Goal: Task Accomplishment & Management: Use online tool/utility

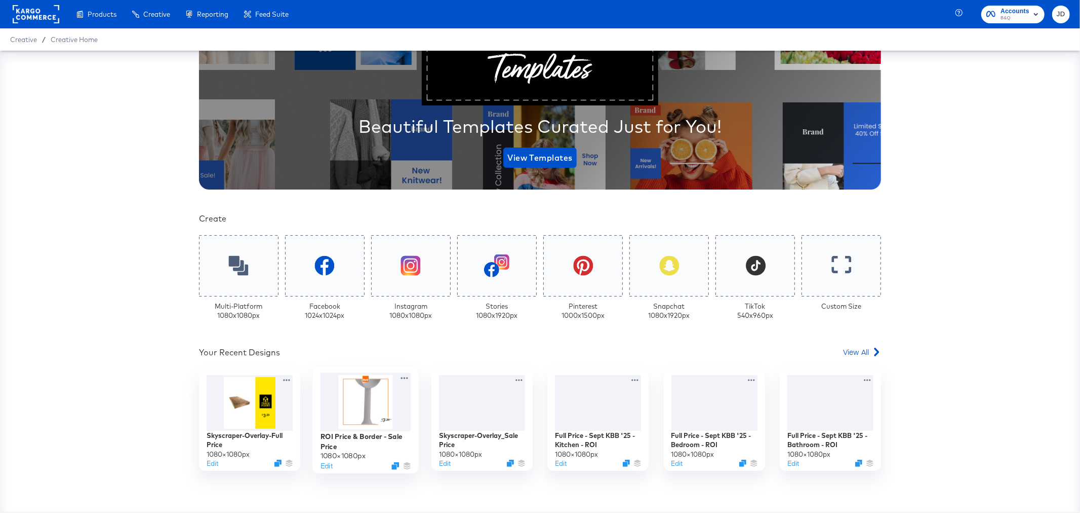
scroll to position [281, 0]
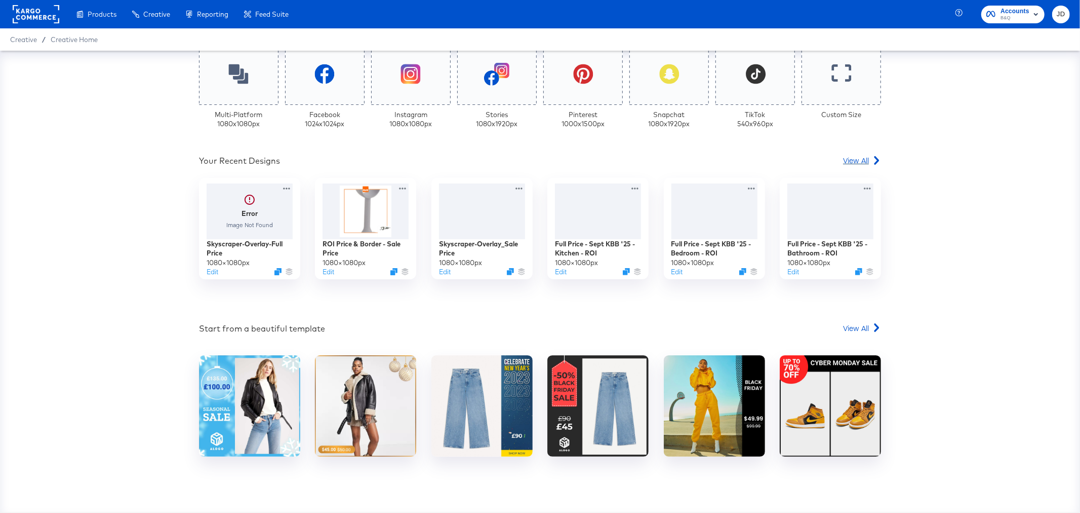
click at [856, 156] on span "View All" at bounding box center [856, 160] width 26 height 10
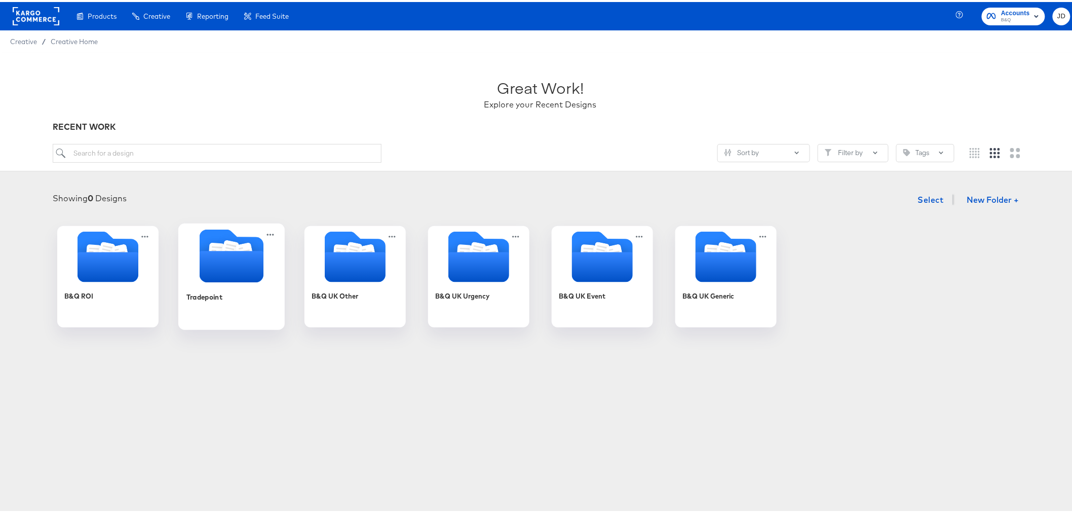
click at [211, 292] on div "Tradepoint" at bounding box center [204, 295] width 36 height 10
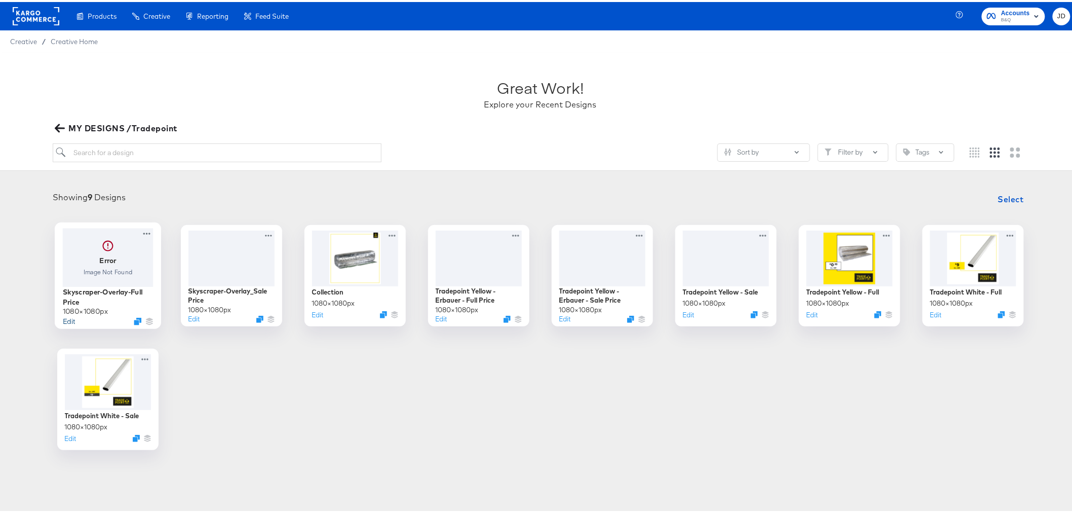
click at [64, 317] on button "Edit" at bounding box center [68, 319] width 12 height 10
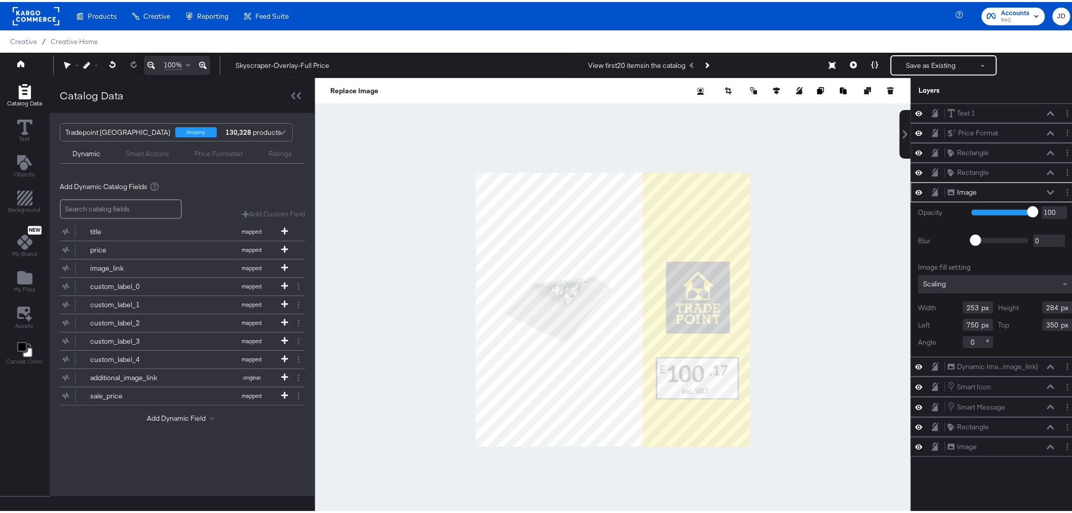
click at [371, 196] on div at bounding box center [613, 307] width 596 height 462
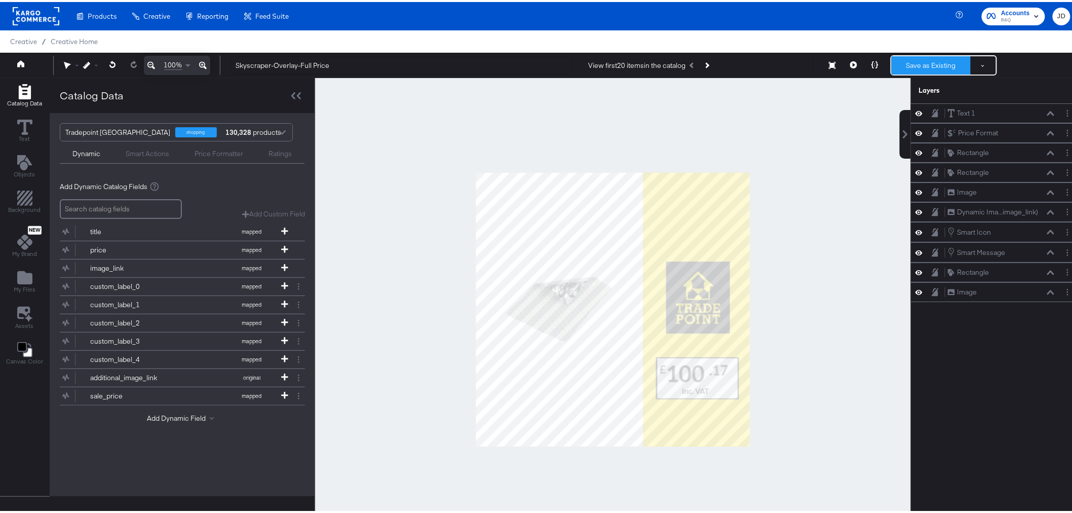
click at [928, 59] on button "Save as Existing" at bounding box center [931, 63] width 79 height 18
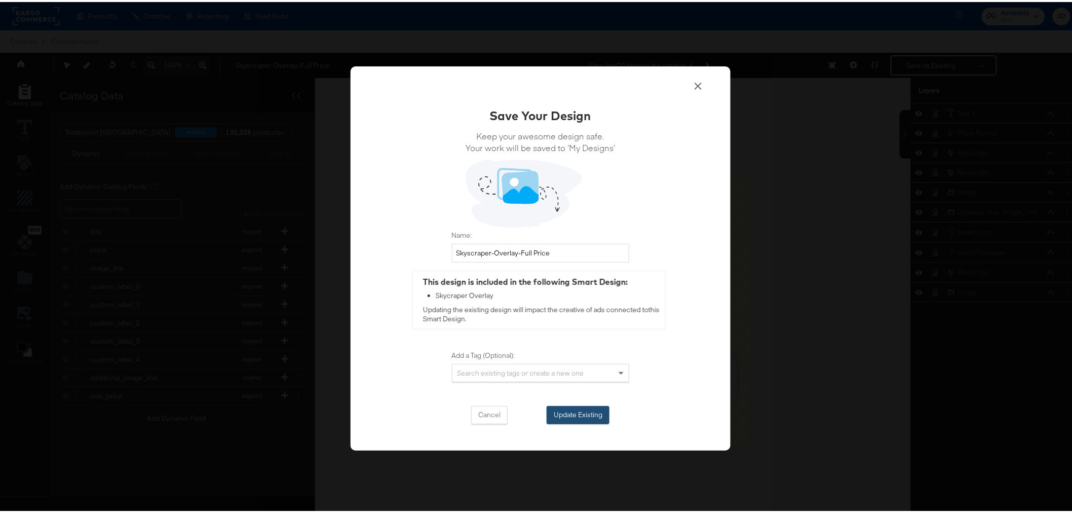
click at [587, 411] on button "Update Existing" at bounding box center [578, 413] width 63 height 18
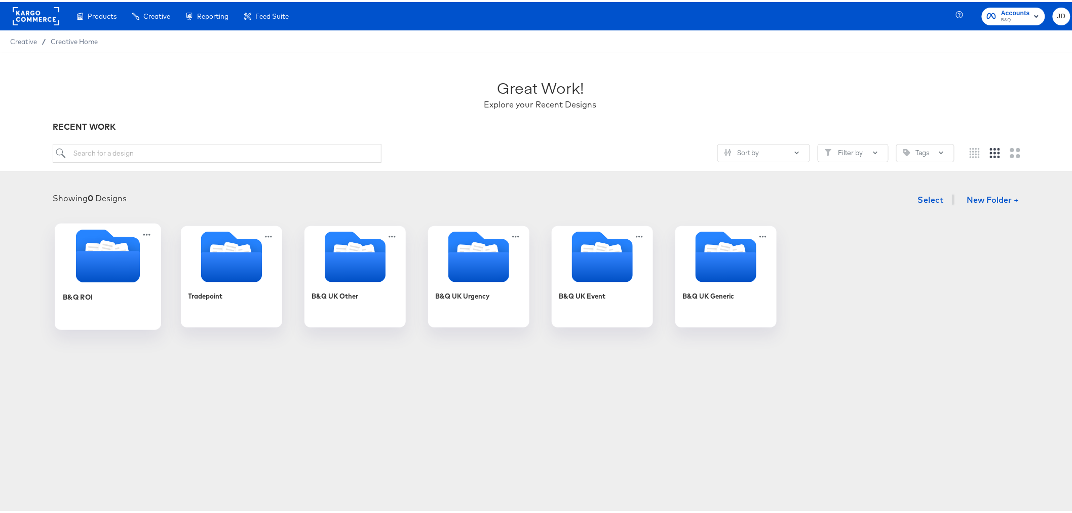
click at [153, 301] on div "B&Q ROI" at bounding box center [108, 274] width 106 height 106
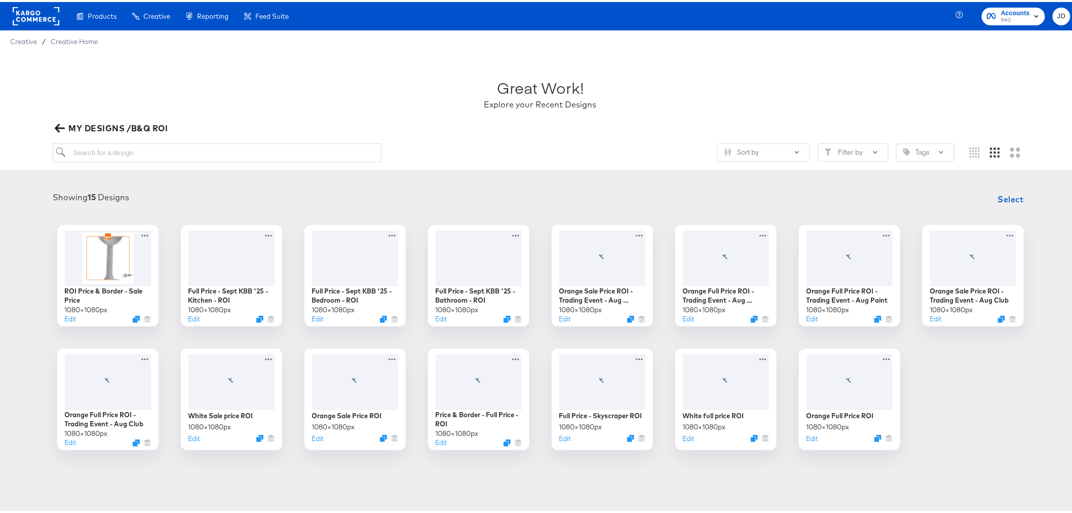
click at [61, 124] on icon "button" at bounding box center [60, 126] width 10 height 10
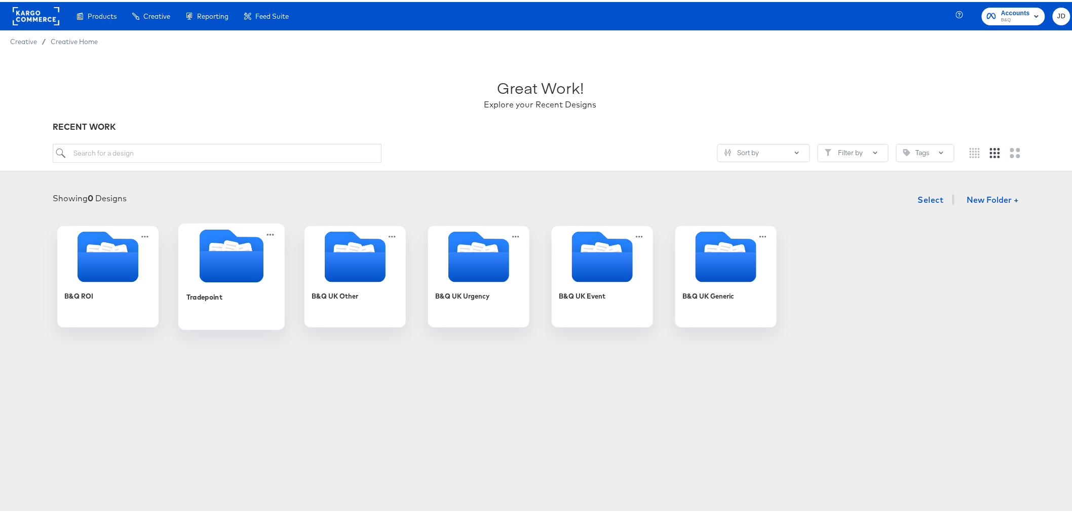
click at [242, 290] on div "Tradepoint" at bounding box center [231, 302] width 91 height 39
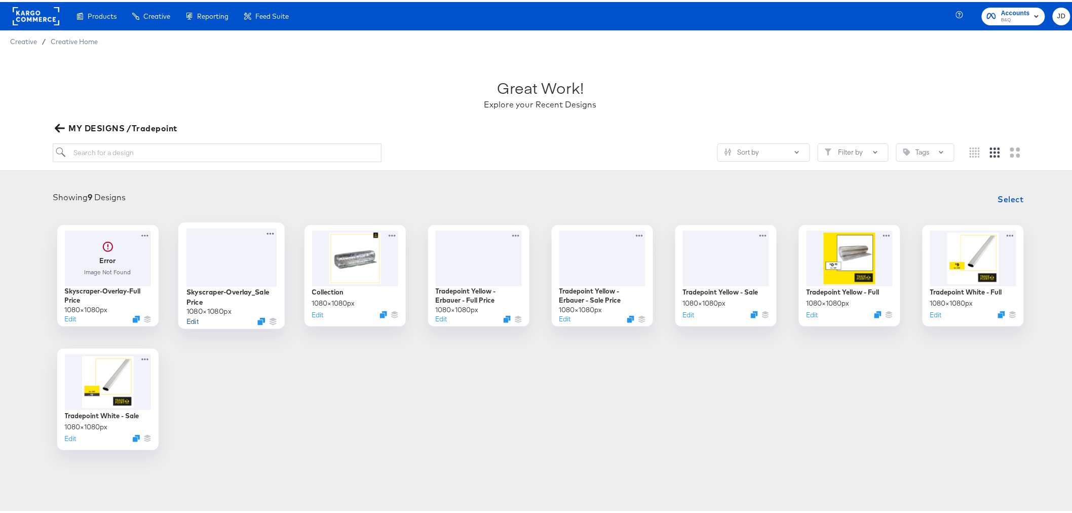
click at [186, 318] on button "Edit" at bounding box center [192, 319] width 12 height 10
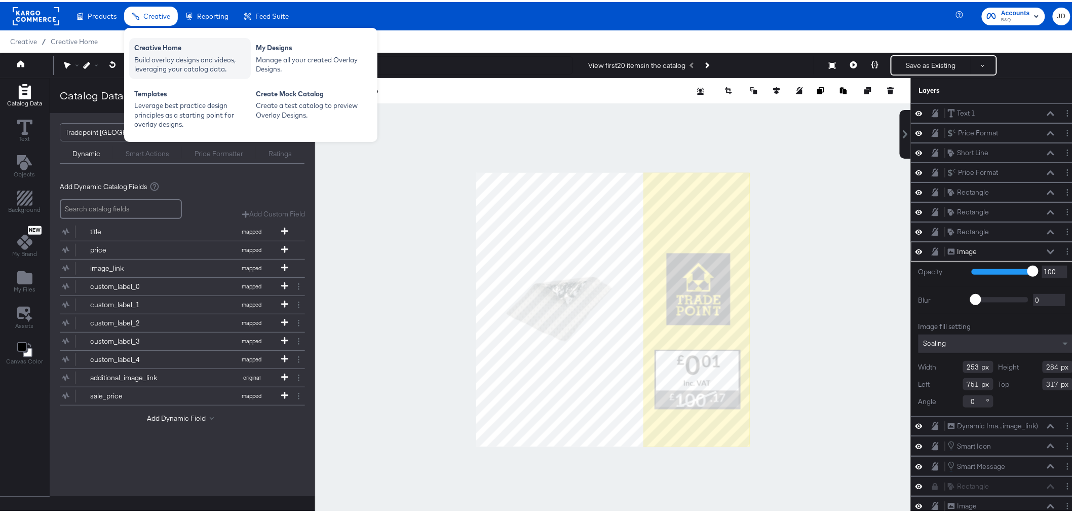
click at [150, 46] on div "Creative Home" at bounding box center [189, 47] width 111 height 12
